Goal: Task Accomplishment & Management: Manage account settings

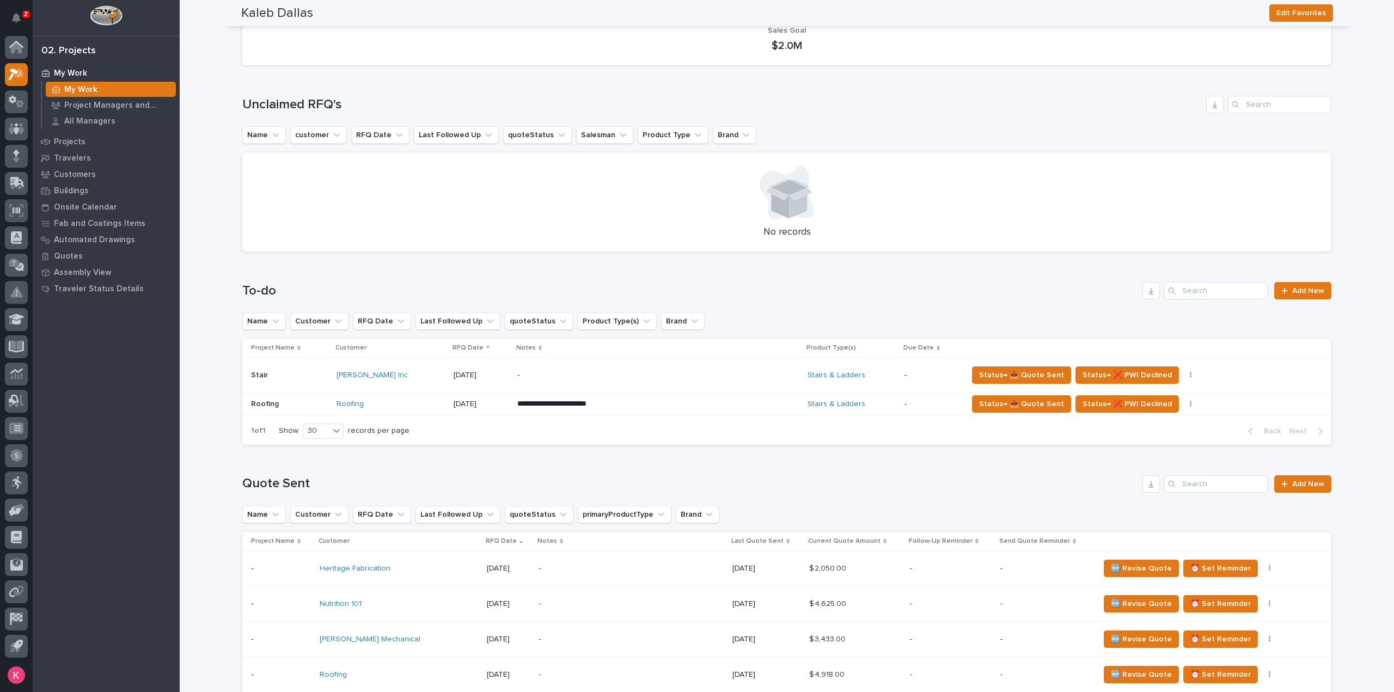
scroll to position [109, 0]
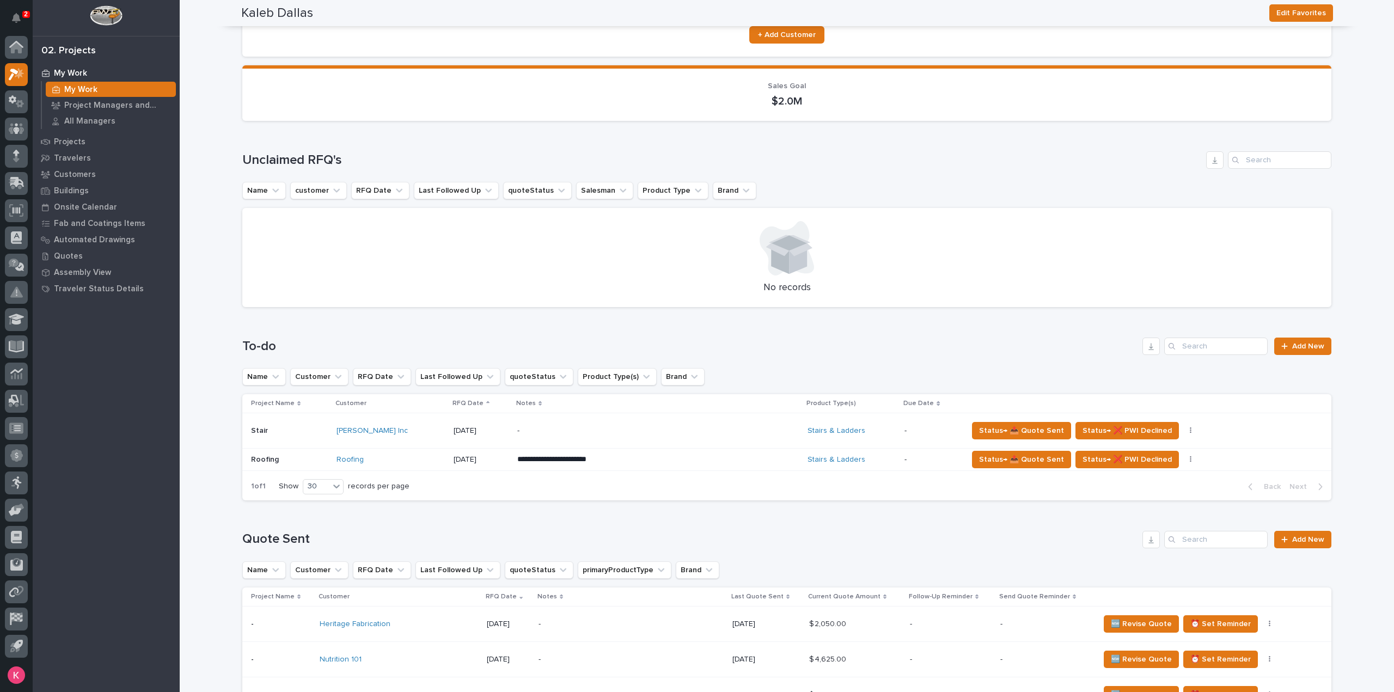
click at [646, 458] on p "**********" at bounding box center [612, 459] width 191 height 11
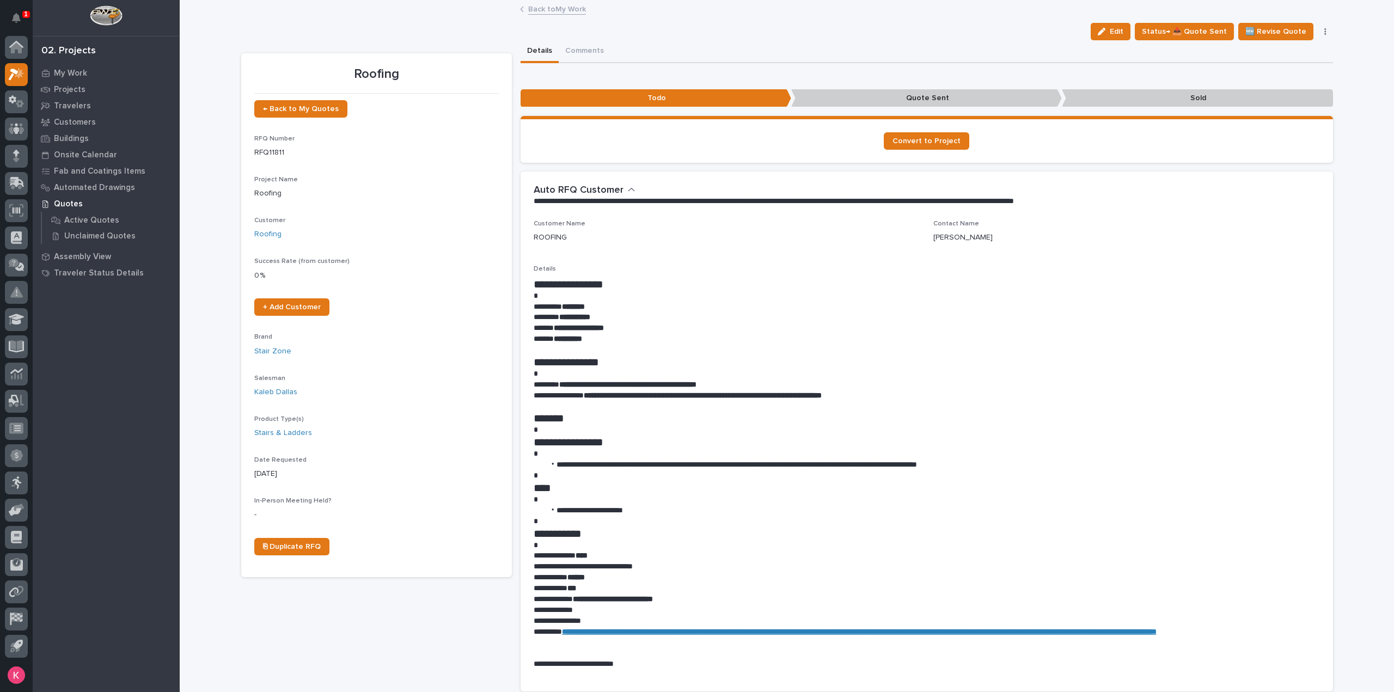
click at [567, 9] on link "Back to My Work" at bounding box center [557, 8] width 58 height 13
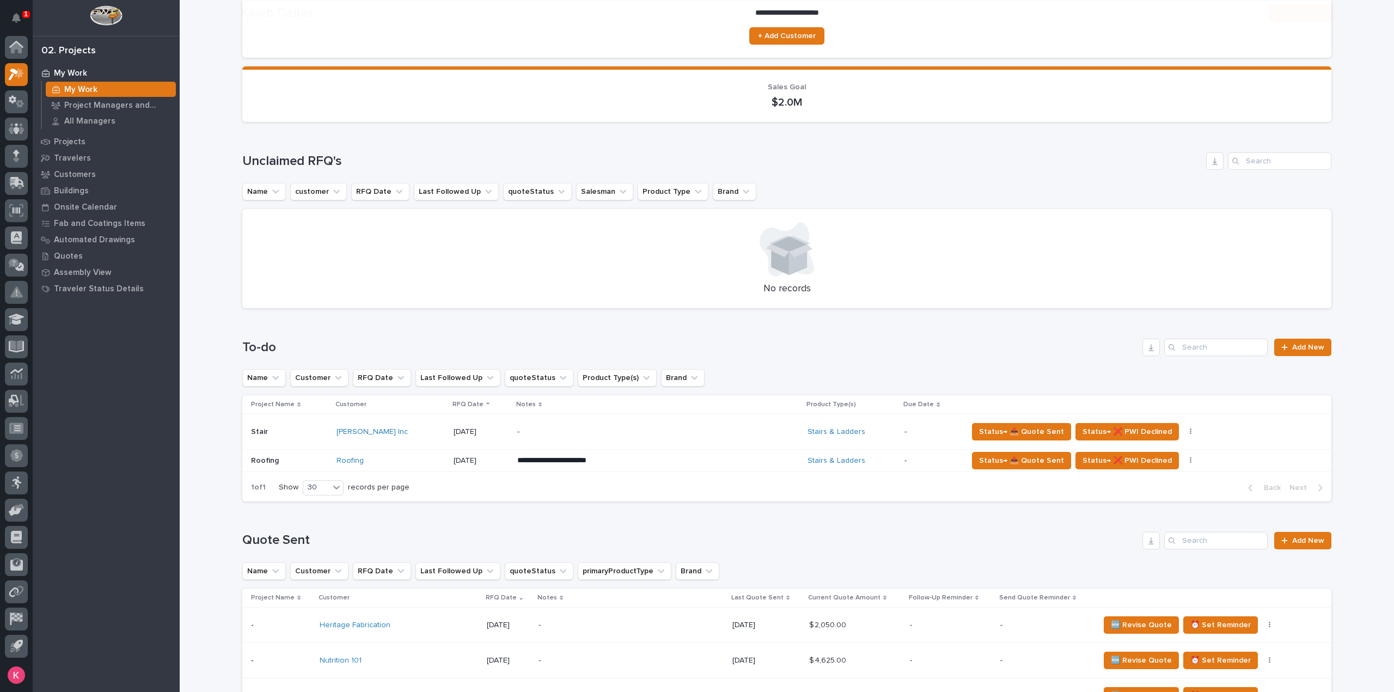
scroll to position [109, 0]
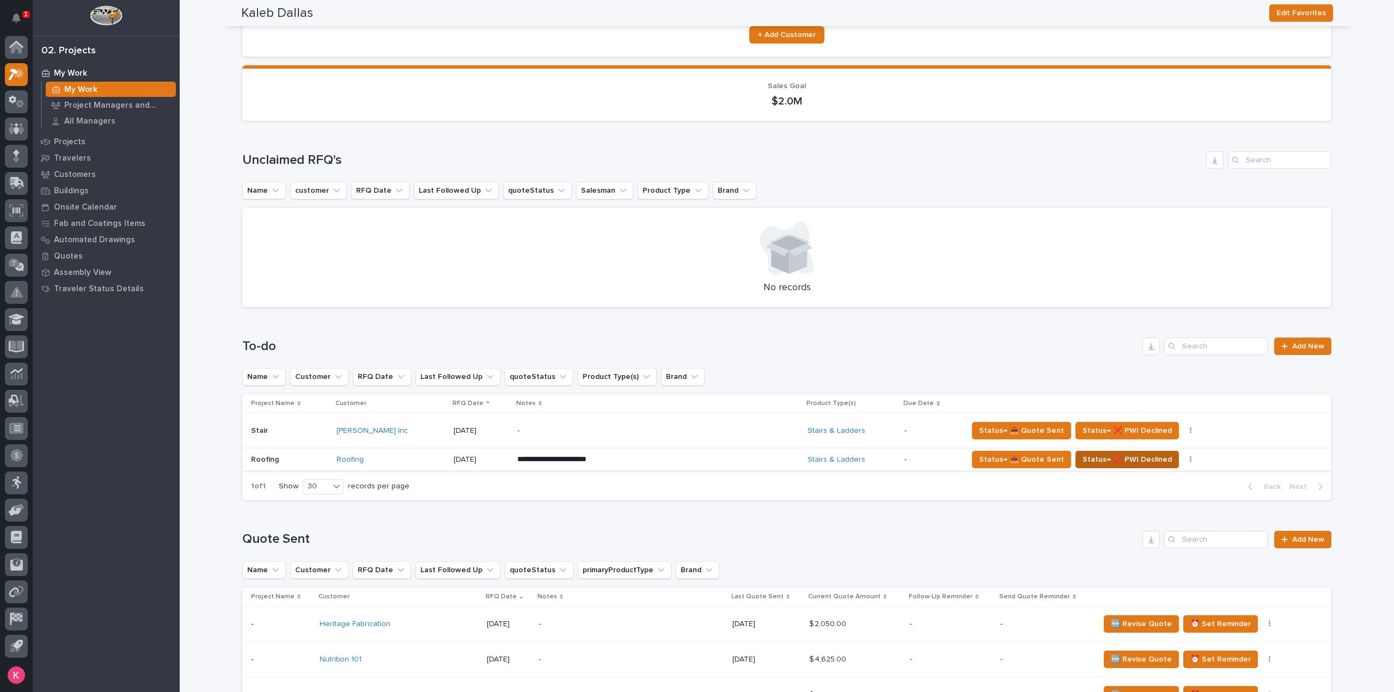
click at [1114, 462] on span "Status→ ❌ PWI Declined" at bounding box center [1126, 459] width 89 height 13
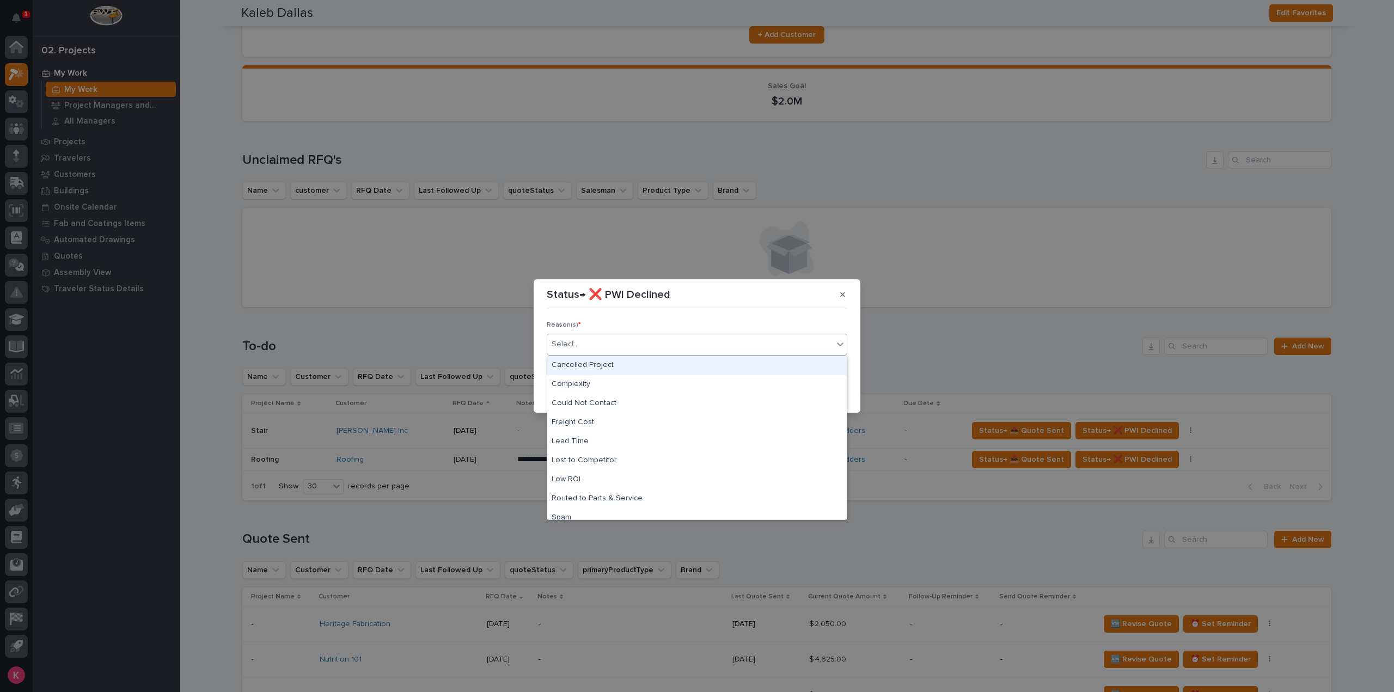
click at [786, 336] on div "Select..." at bounding box center [690, 344] width 286 height 18
click at [709, 398] on div "Could Not Contact" at bounding box center [696, 403] width 299 height 19
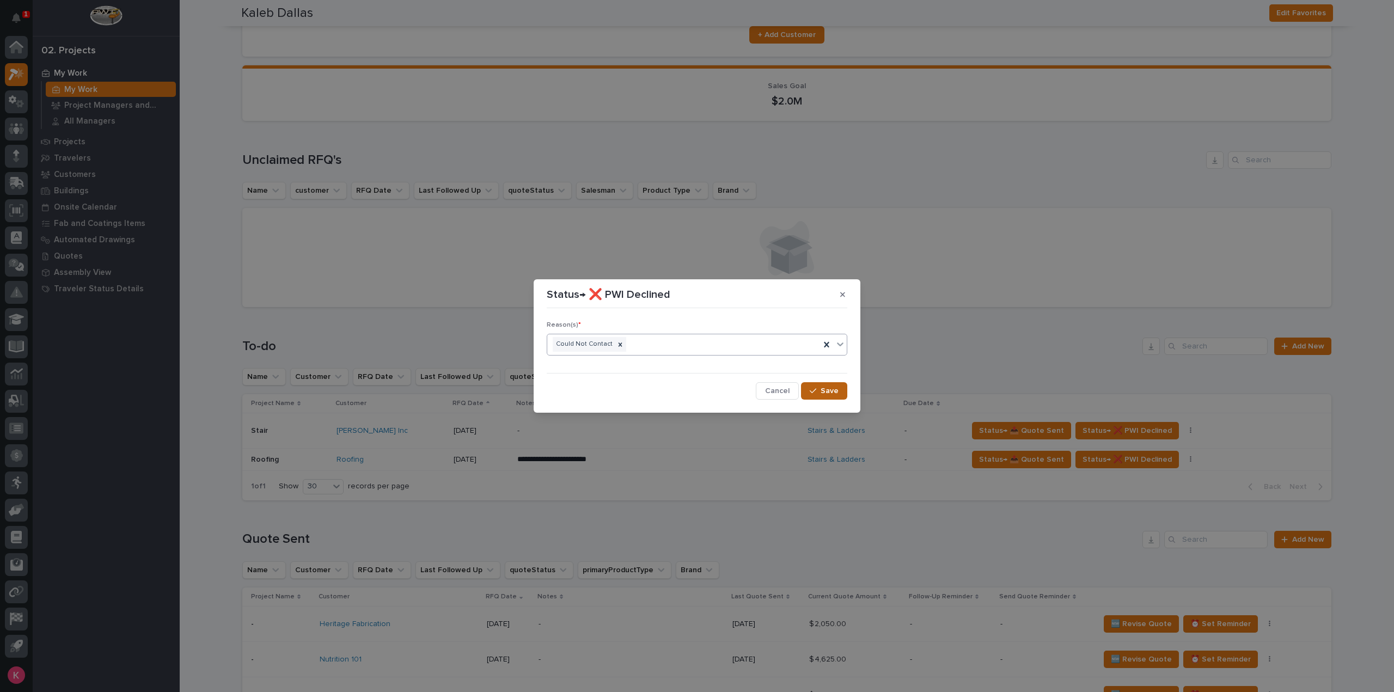
click at [807, 393] on button "Save" at bounding box center [824, 390] width 46 height 17
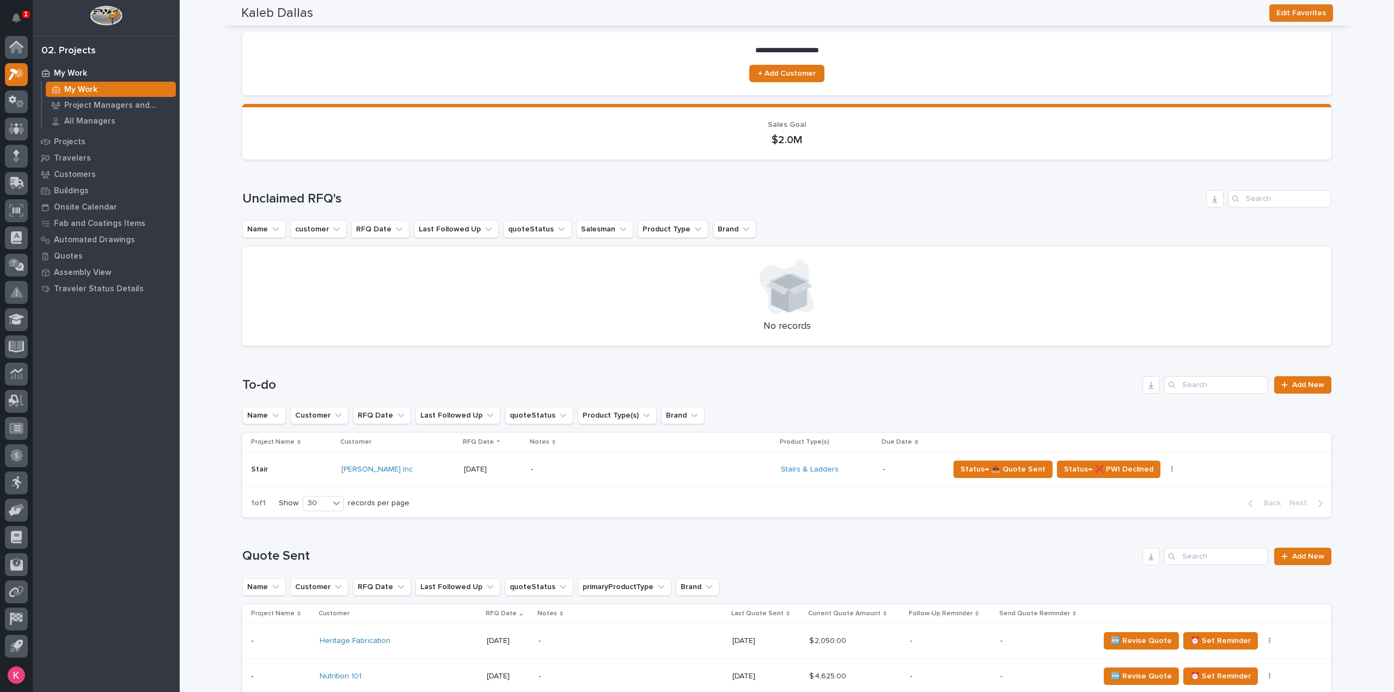
scroll to position [54, 0]
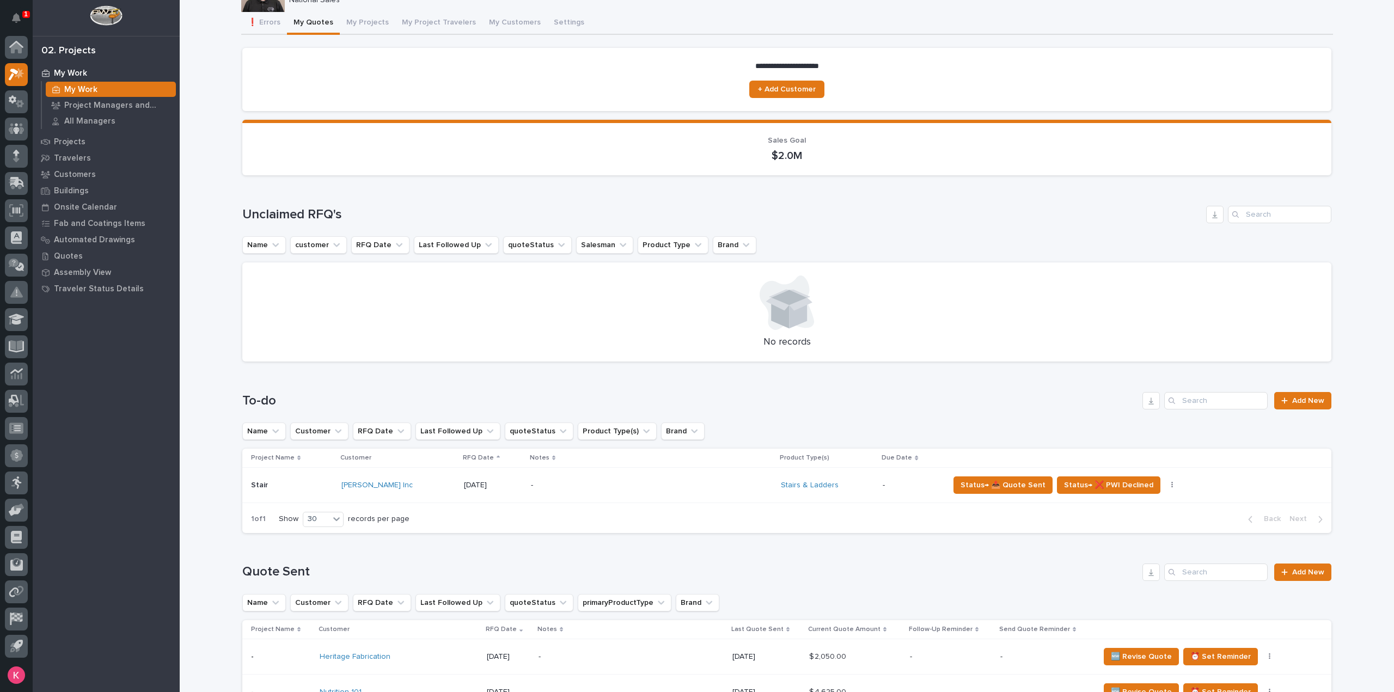
click at [684, 297] on div at bounding box center [786, 302] width 1063 height 54
click at [692, 296] on div at bounding box center [786, 302] width 1063 height 54
click at [696, 296] on div at bounding box center [786, 302] width 1063 height 54
click at [699, 295] on div at bounding box center [786, 302] width 1063 height 54
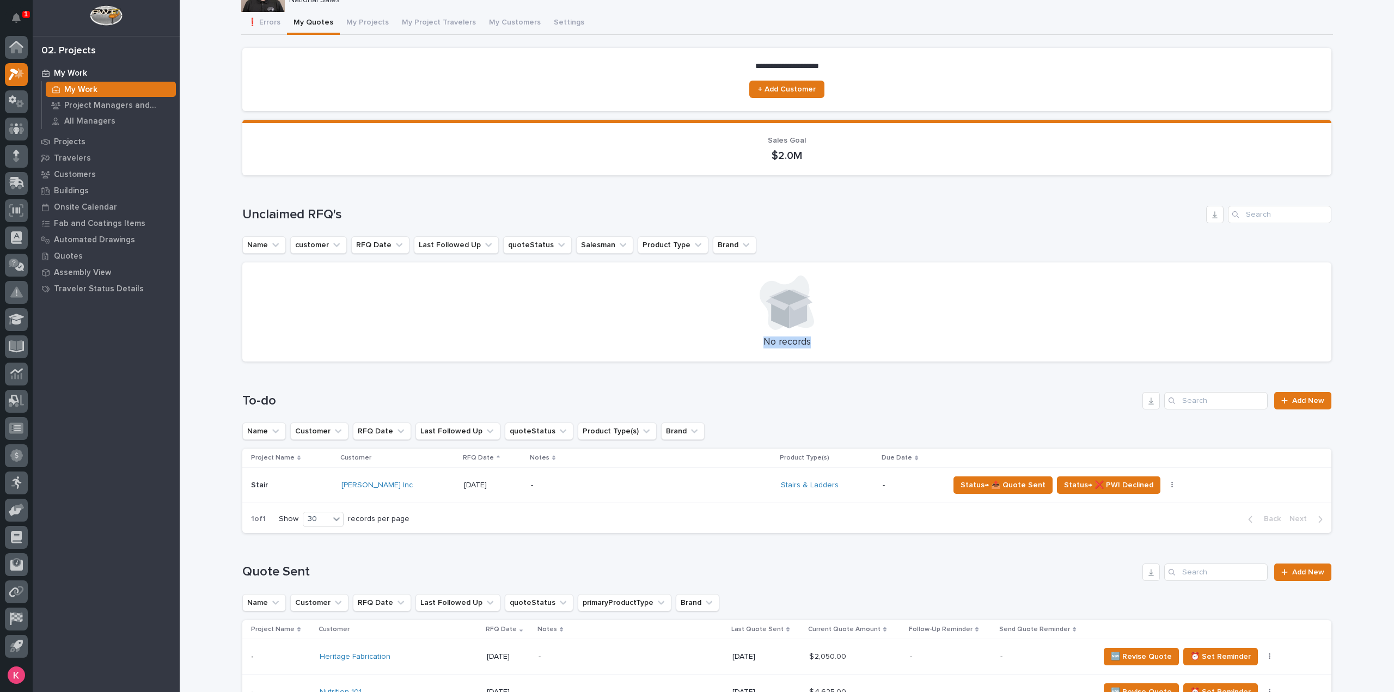
drag, startPoint x: 778, startPoint y: 274, endPoint x: 855, endPoint y: 344, distance: 103.7
click at [855, 341] on div "No records" at bounding box center [786, 311] width 1089 height 99
click at [819, 385] on div "Loading... Saving… To-do Add New Name Customer RFQ Date Last Followed Up quoteS…" at bounding box center [786, 455] width 1089 height 171
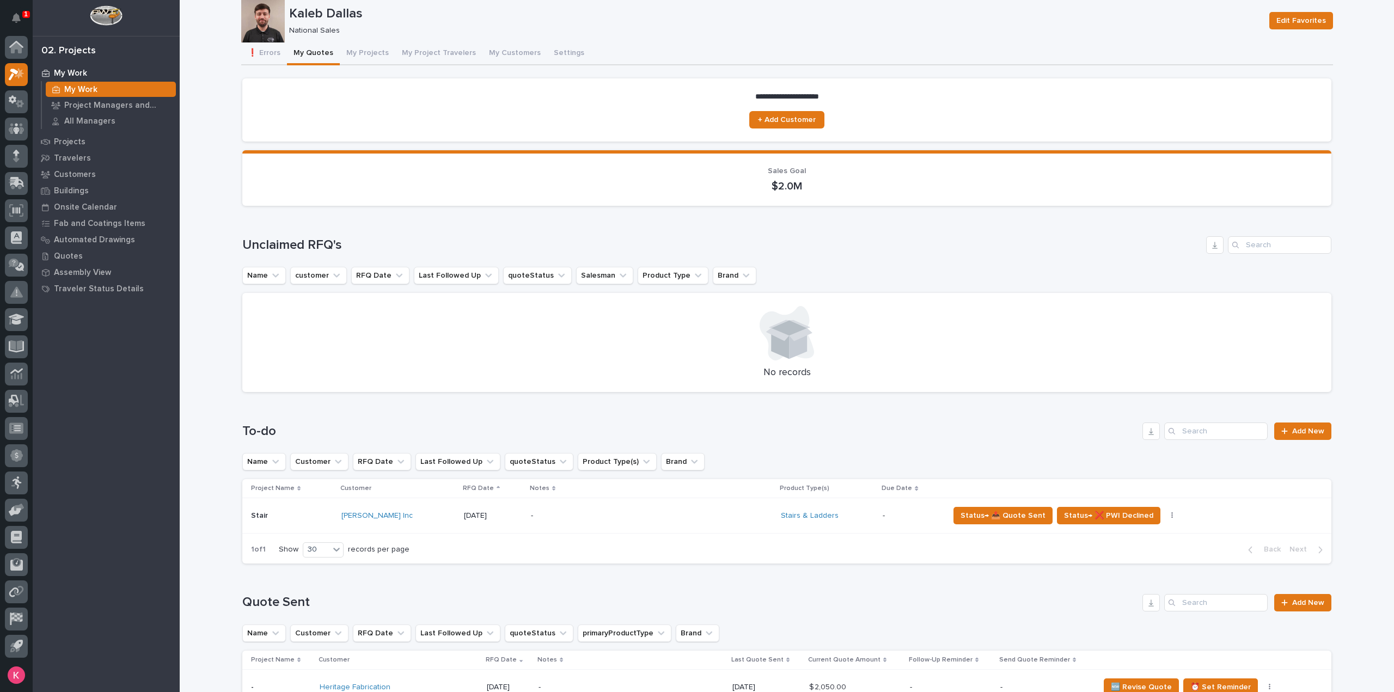
scroll to position [0, 0]
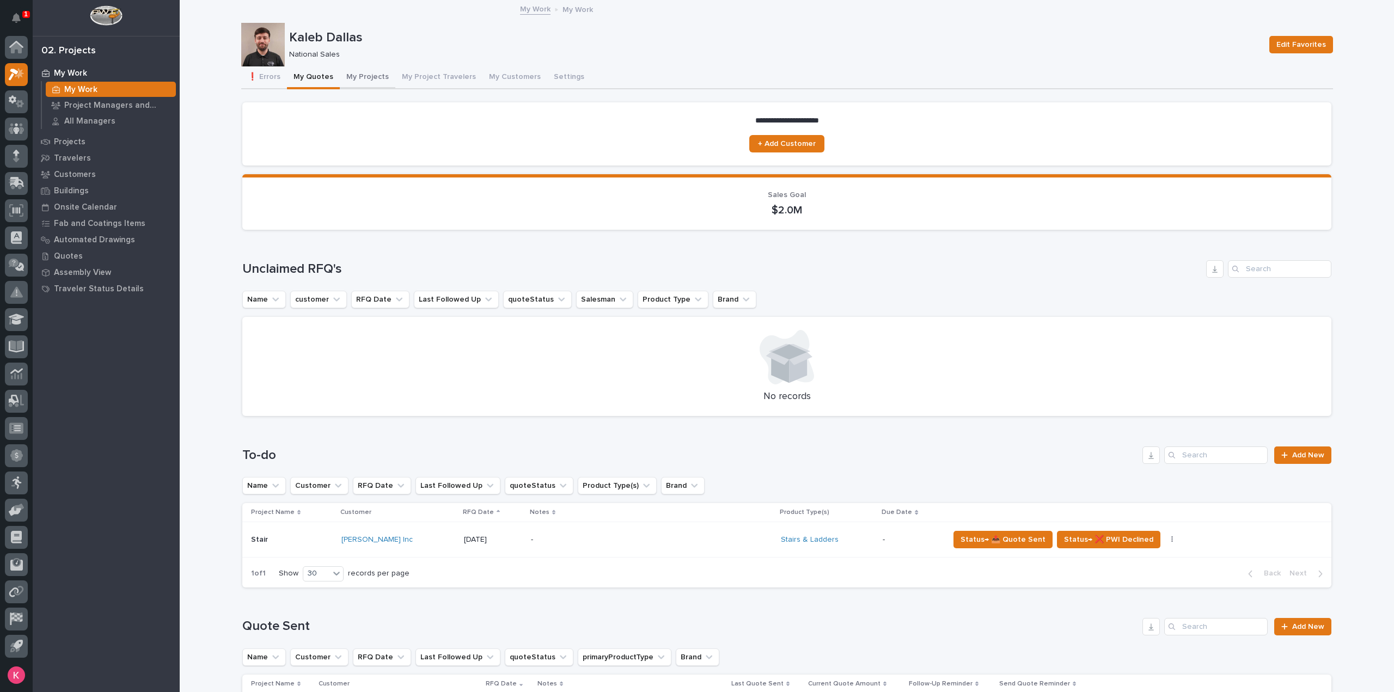
click at [340, 82] on button "My Projects" at bounding box center [368, 77] width 56 height 23
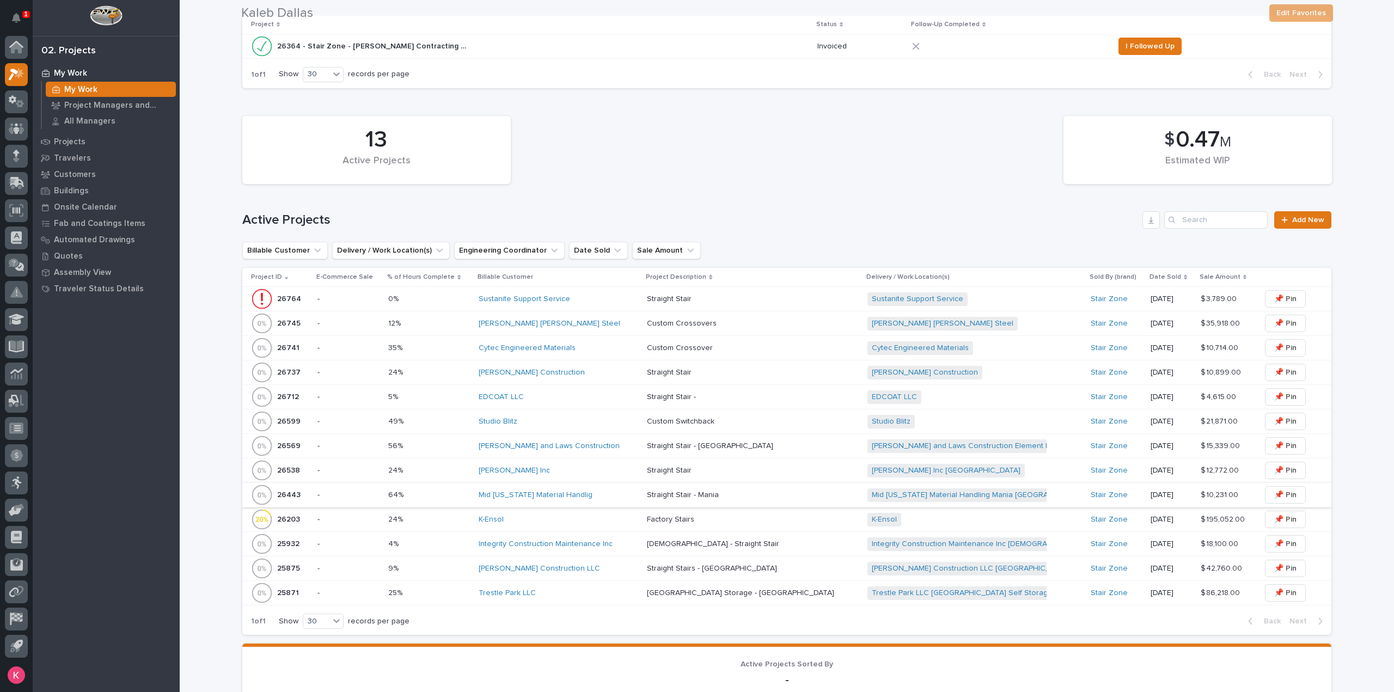
scroll to position [381, 0]
